Goal: Register for event/course

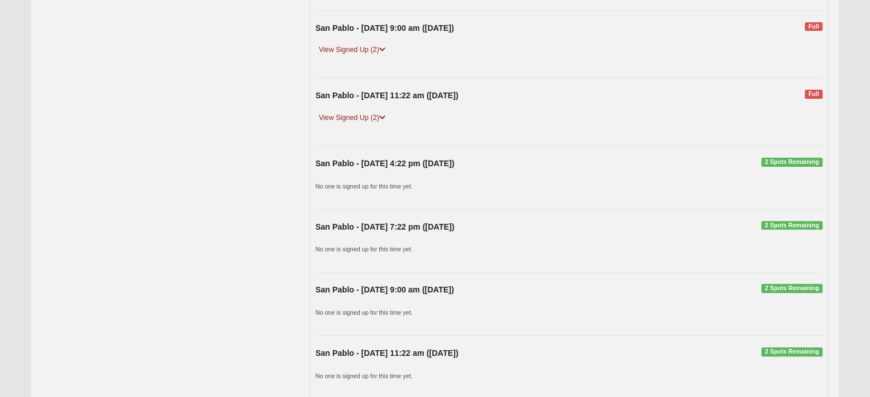
scroll to position [239, 0]
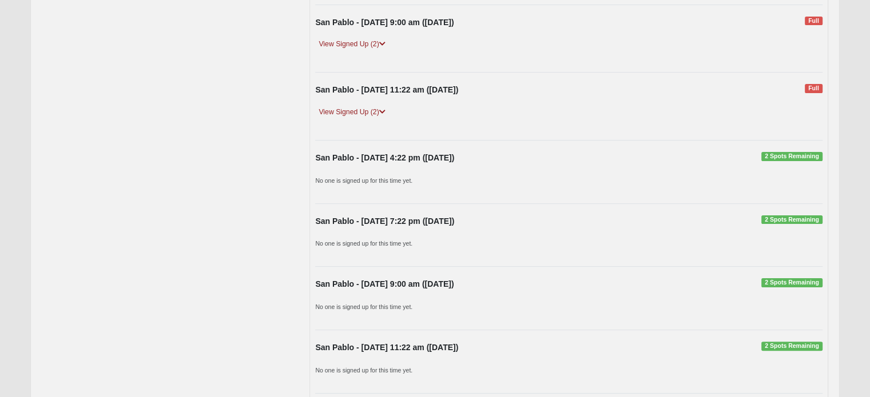
click at [801, 154] on span "2 Spots Remaining" at bounding box center [791, 156] width 61 height 9
click at [440, 156] on strong "San Pablo - [DATE] 4:22 pm ([DATE])" at bounding box center [384, 157] width 139 height 9
click at [387, 178] on small "No one is signed up for this time yet." at bounding box center [363, 180] width 97 height 7
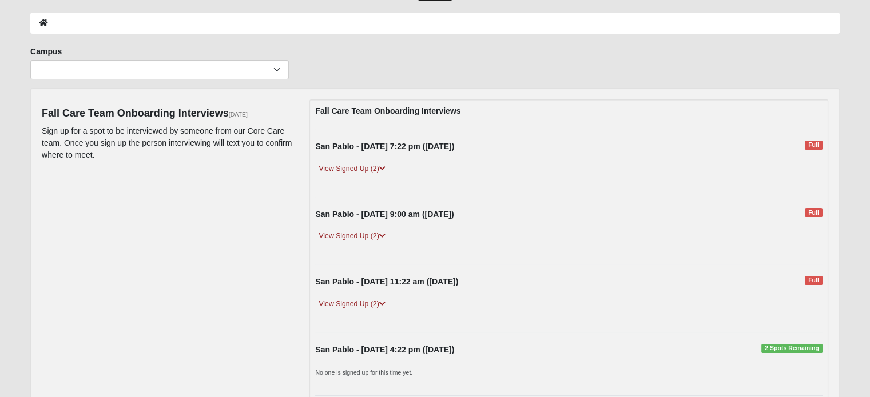
scroll to position [26, 0]
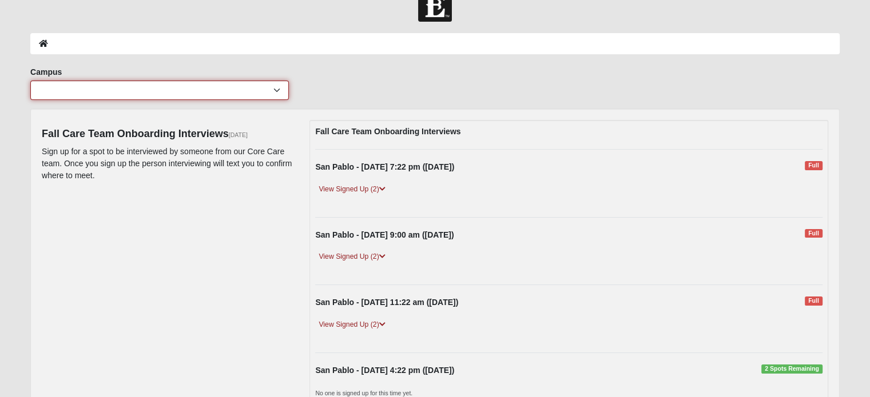
click at [277, 90] on select "[GEOGRAPHIC_DATA] [GEOGRAPHIC_DATA] (Coming Soon) Eleven22 Online [PERSON_NAME]…" at bounding box center [159, 90] width 258 height 19
select select "3"
click at [30, 81] on select "[GEOGRAPHIC_DATA] [GEOGRAPHIC_DATA] (Coming Soon) Eleven22 Online [PERSON_NAME]…" at bounding box center [159, 90] width 258 height 19
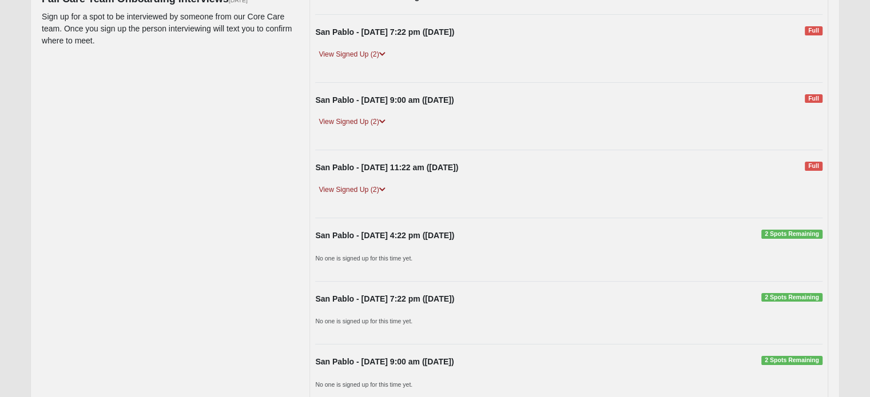
scroll to position [164, 0]
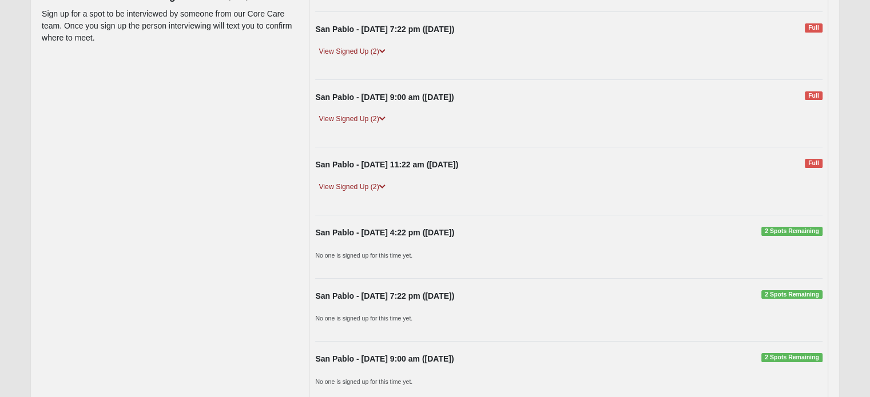
click at [790, 231] on span "2 Spots Remaining" at bounding box center [791, 231] width 61 height 9
click at [443, 232] on strong "San Pablo - [DATE] 4:22 pm ([DATE])" at bounding box center [384, 232] width 139 height 9
click at [364, 255] on small "No one is signed up for this time yet." at bounding box center [363, 255] width 97 height 7
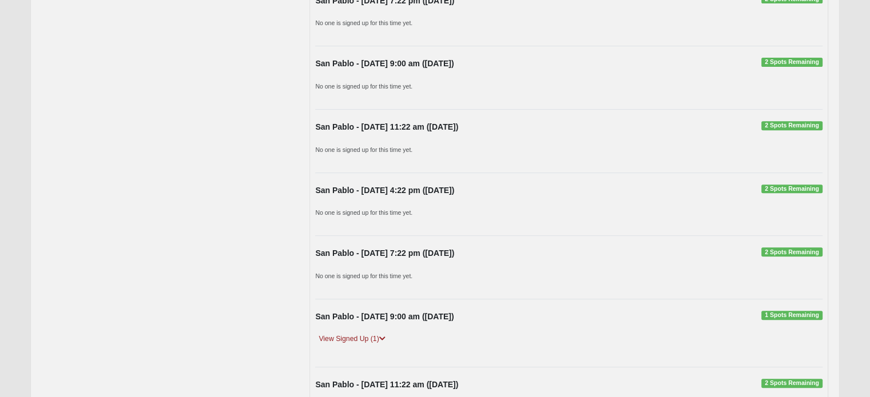
scroll to position [477, 0]
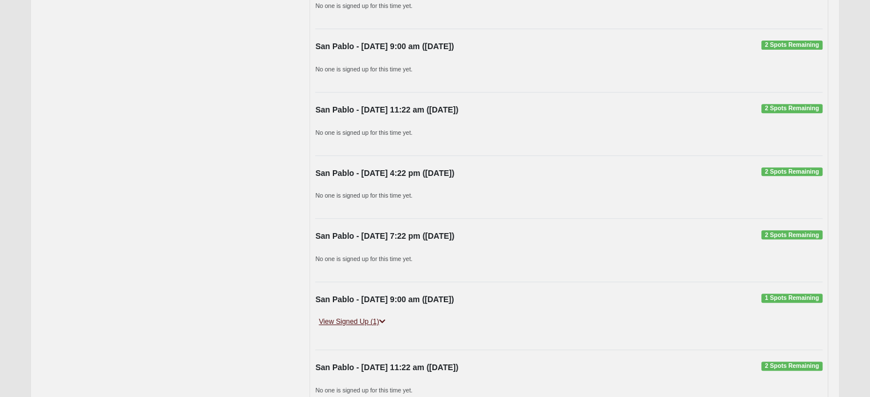
click at [383, 319] on icon at bounding box center [382, 322] width 6 height 7
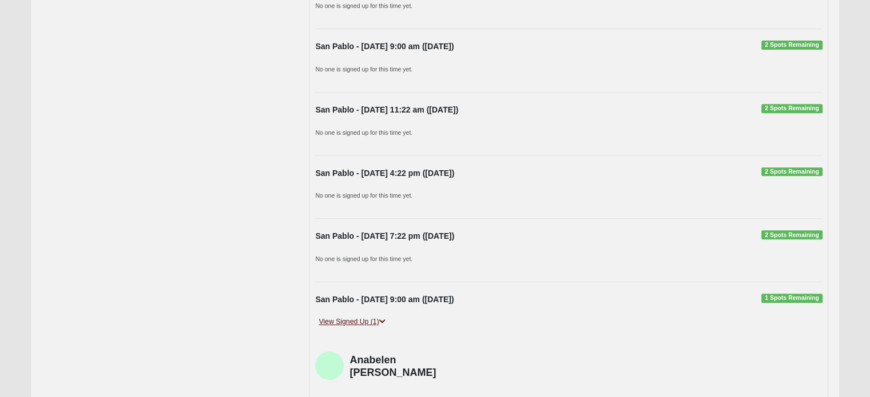
click at [383, 319] on icon at bounding box center [382, 322] width 6 height 7
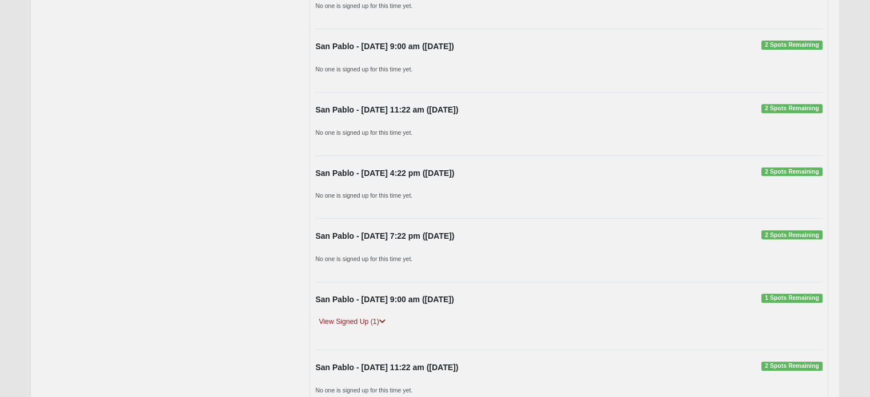
click at [393, 258] on small "No one is signed up for this time yet." at bounding box center [363, 259] width 97 height 7
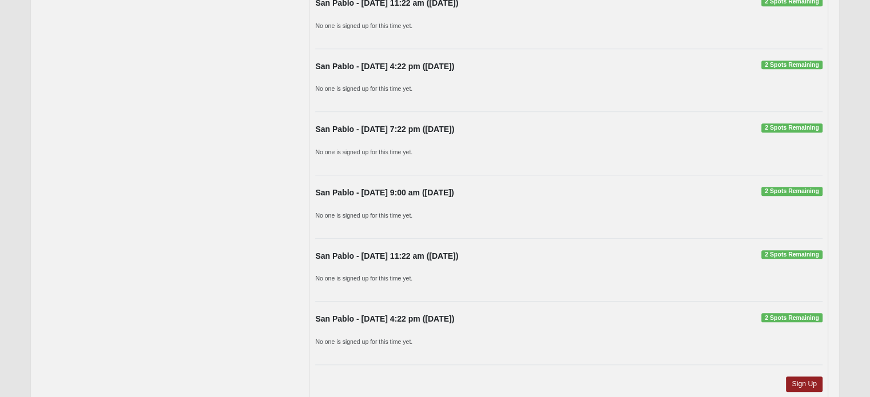
scroll to position [914, 0]
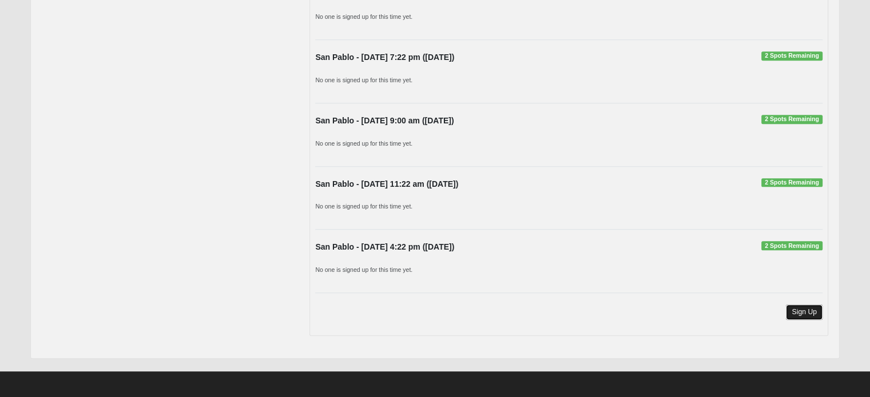
click at [802, 310] on link "Sign Up" at bounding box center [804, 312] width 37 height 15
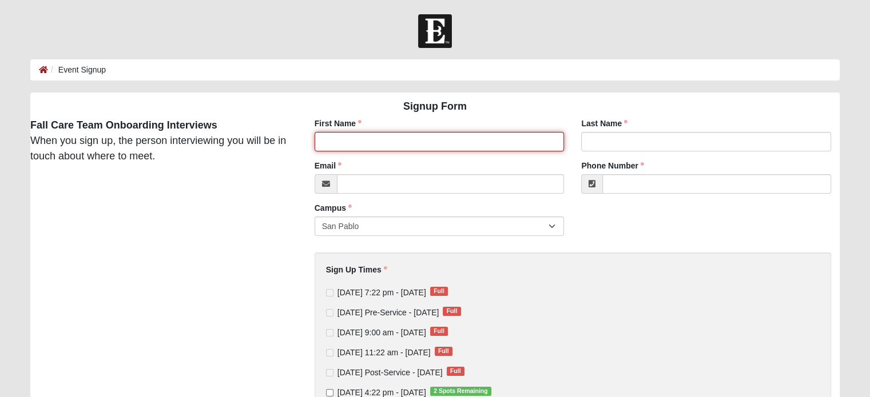
click at [429, 138] on input "First Name" at bounding box center [440, 141] width 250 height 19
type input "Allison"
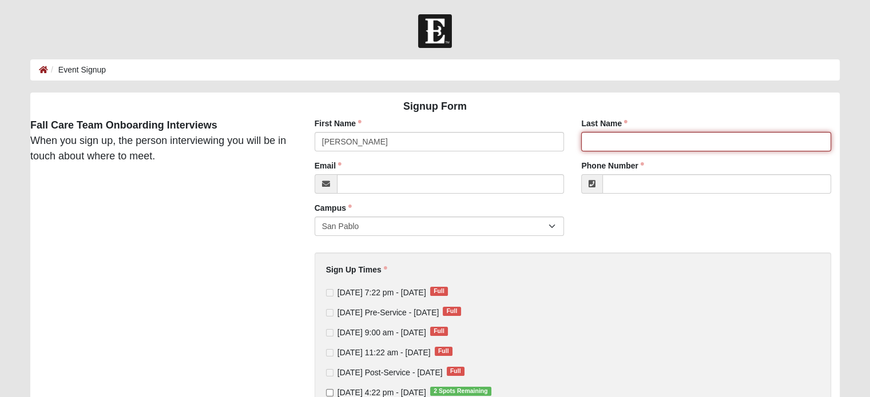
type input "Gilbert"
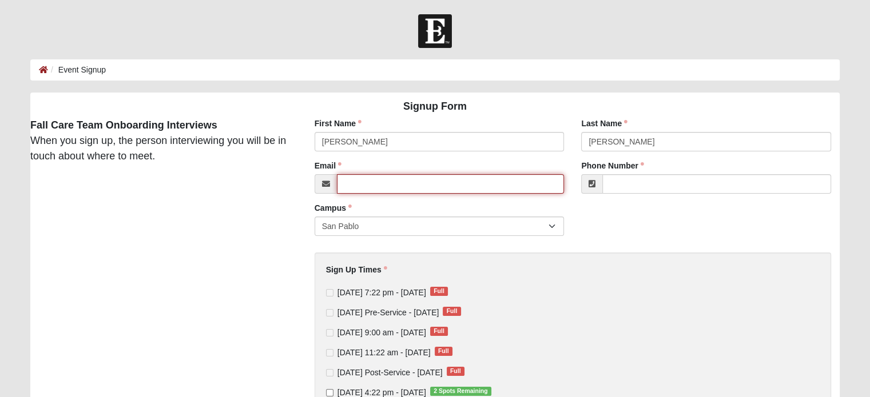
type input "allistef@yahoo.com"
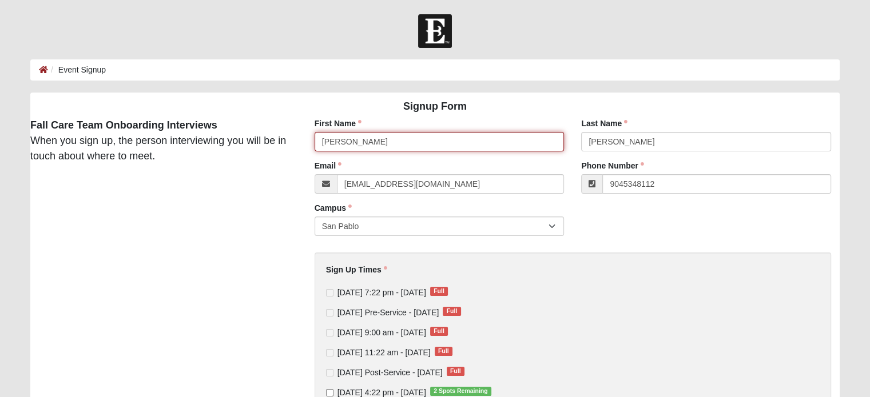
type input "(904) 534-8112"
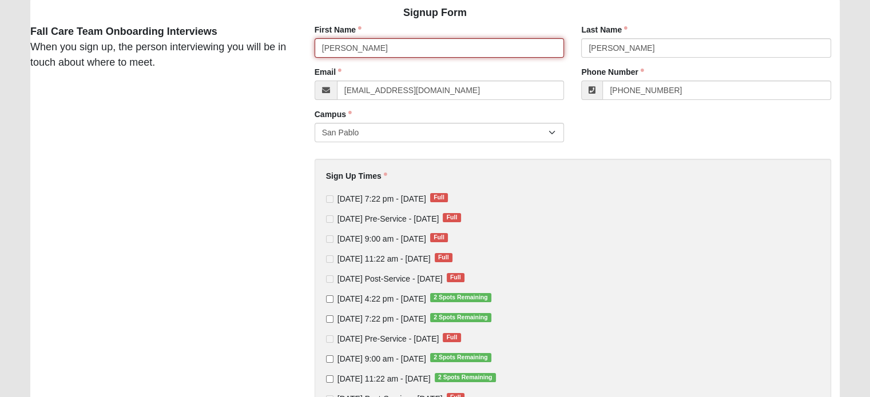
scroll to position [96, 0]
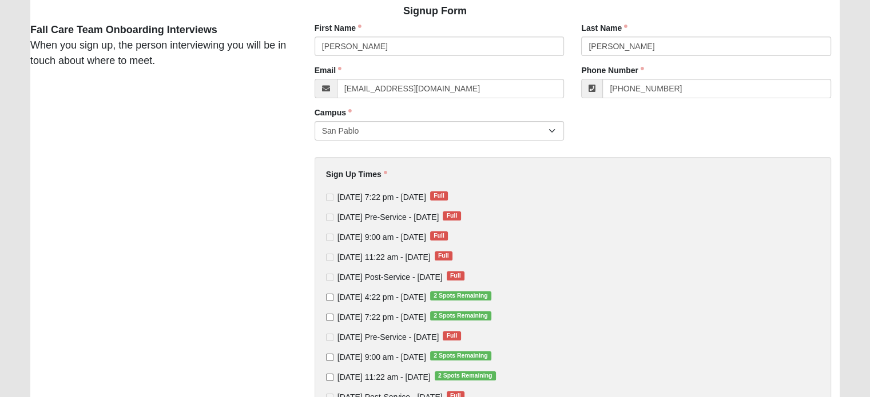
click at [328, 292] on label "Sunday 4:22 pm - Oct 19 2025 2 Spots Remaining" at bounding box center [408, 297] width 165 height 11
click at [328, 294] on input "Sunday 4:22 pm - Oct 19 2025 2 Spots Remaining" at bounding box center [329, 297] width 7 height 7
checkbox input "true"
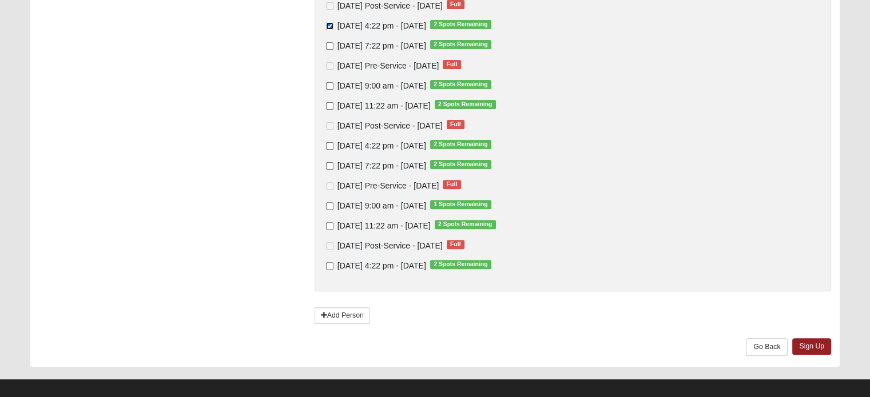
scroll to position [369, 0]
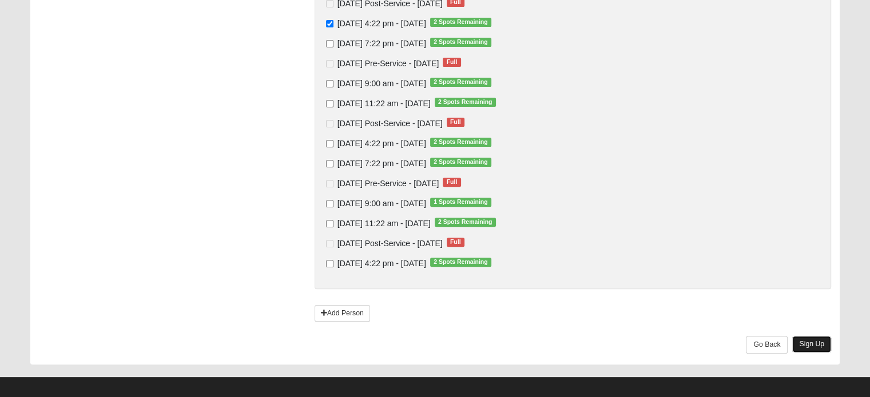
click at [817, 341] on link "Sign Up" at bounding box center [811, 344] width 39 height 17
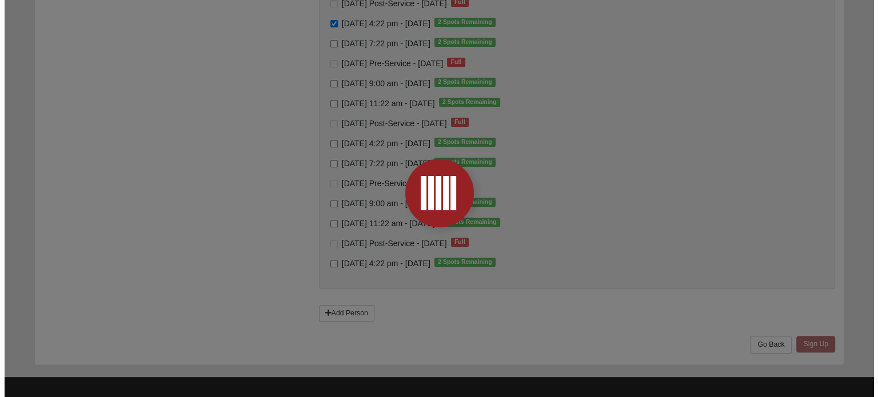
scroll to position [0, 0]
